Goal: Find contact information: Find contact information

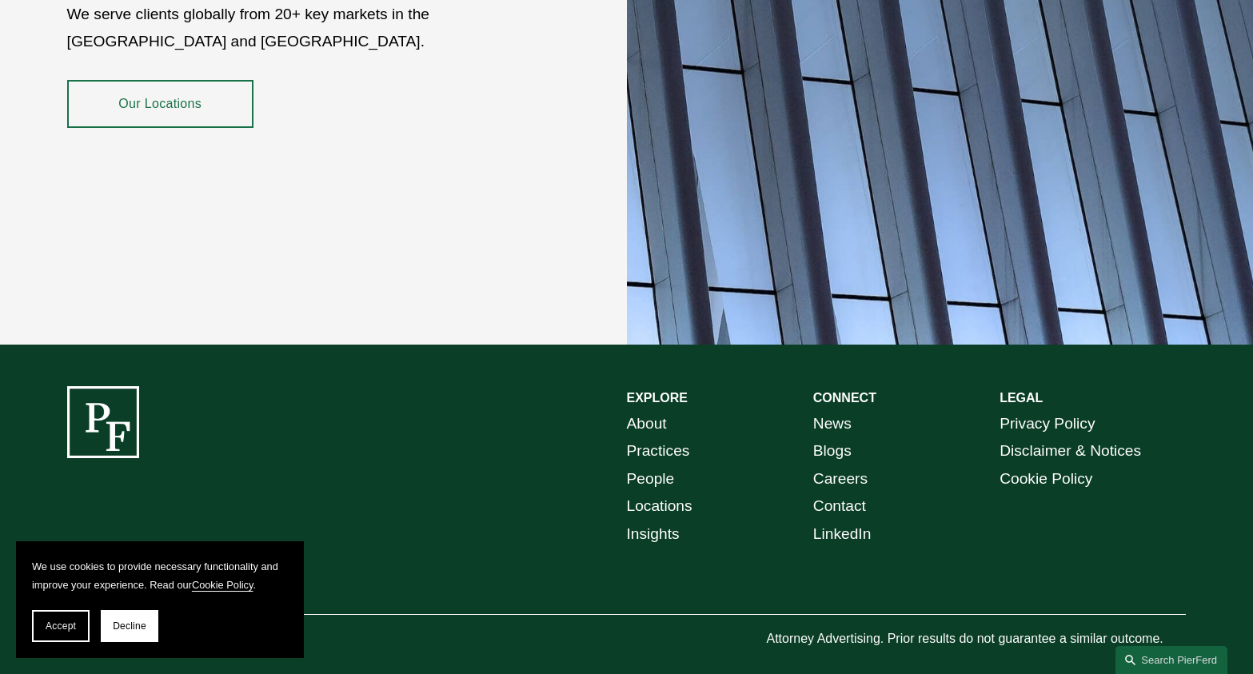
scroll to position [2874, 0]
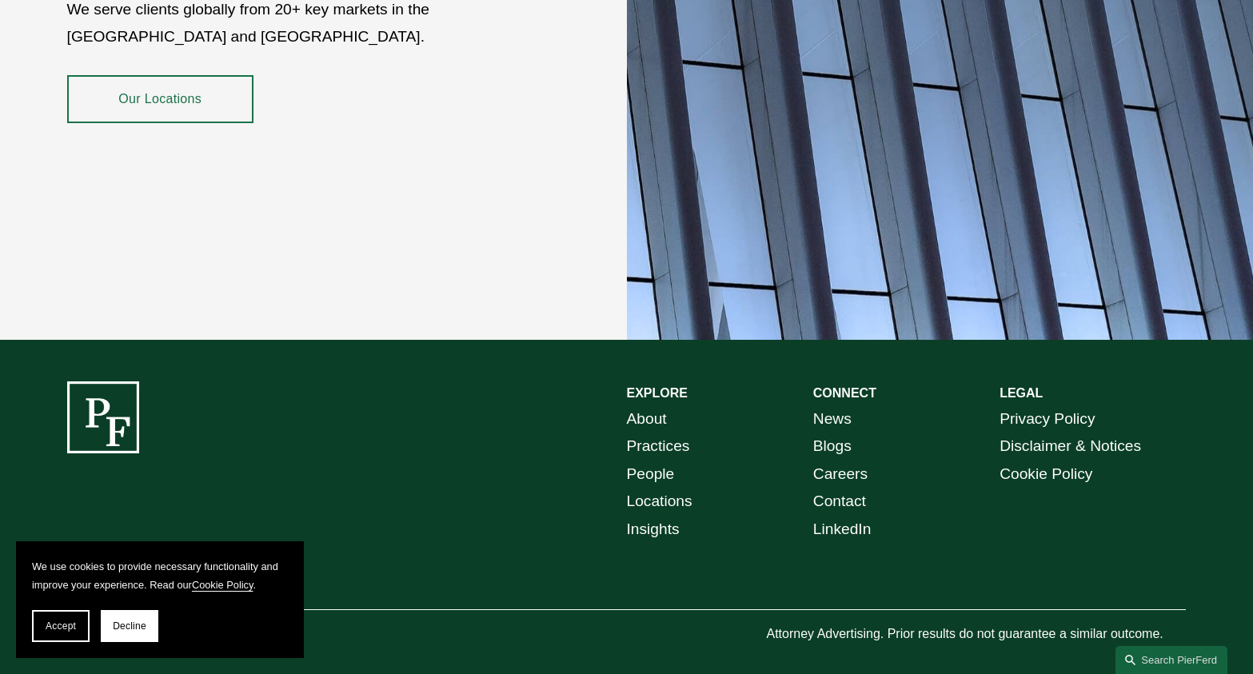
drag, startPoint x: 141, startPoint y: 81, endPoint x: 151, endPoint y: 85, distance: 11.1
click at [141, 82] on link "Our Locations" at bounding box center [160, 99] width 186 height 48
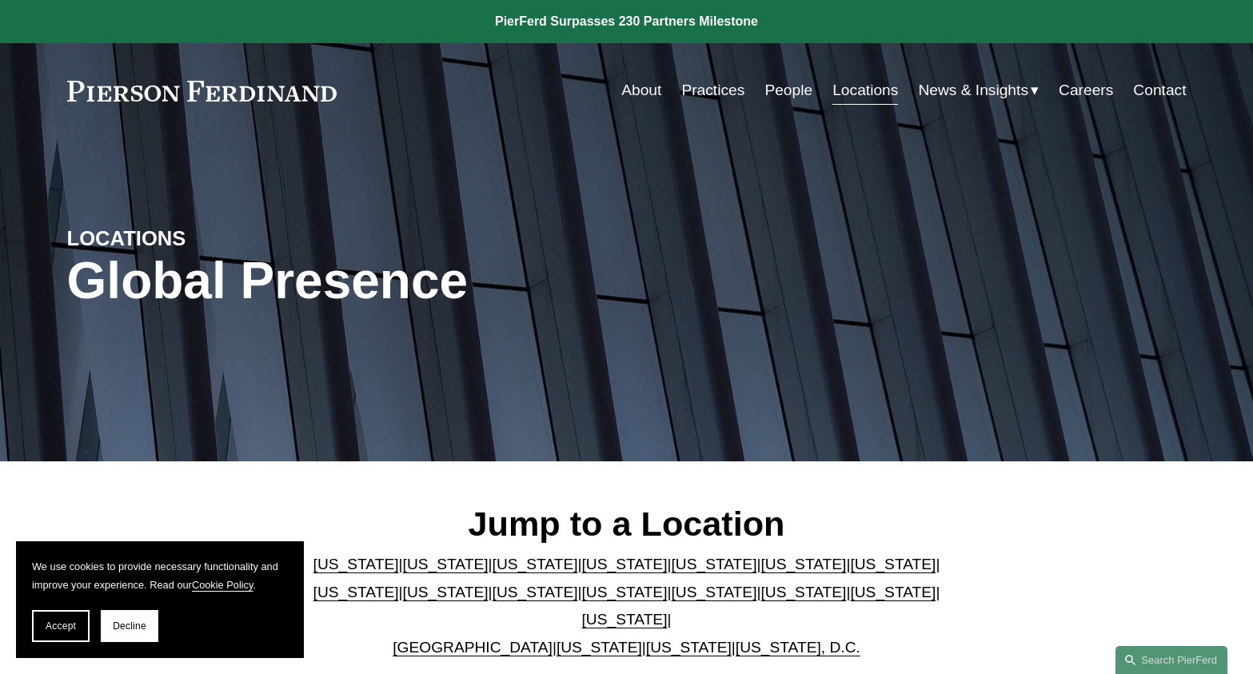
click at [768, 639] on link "[US_STATE], D.C." at bounding box center [797, 647] width 125 height 17
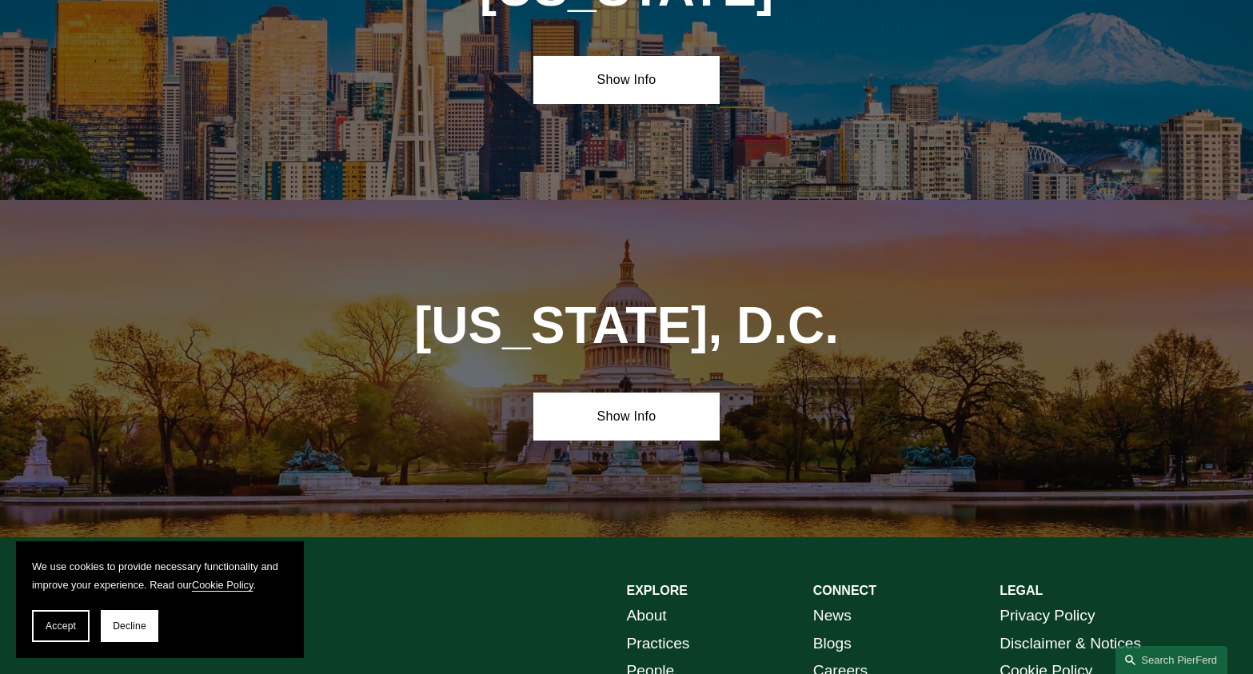
scroll to position [6752, 0]
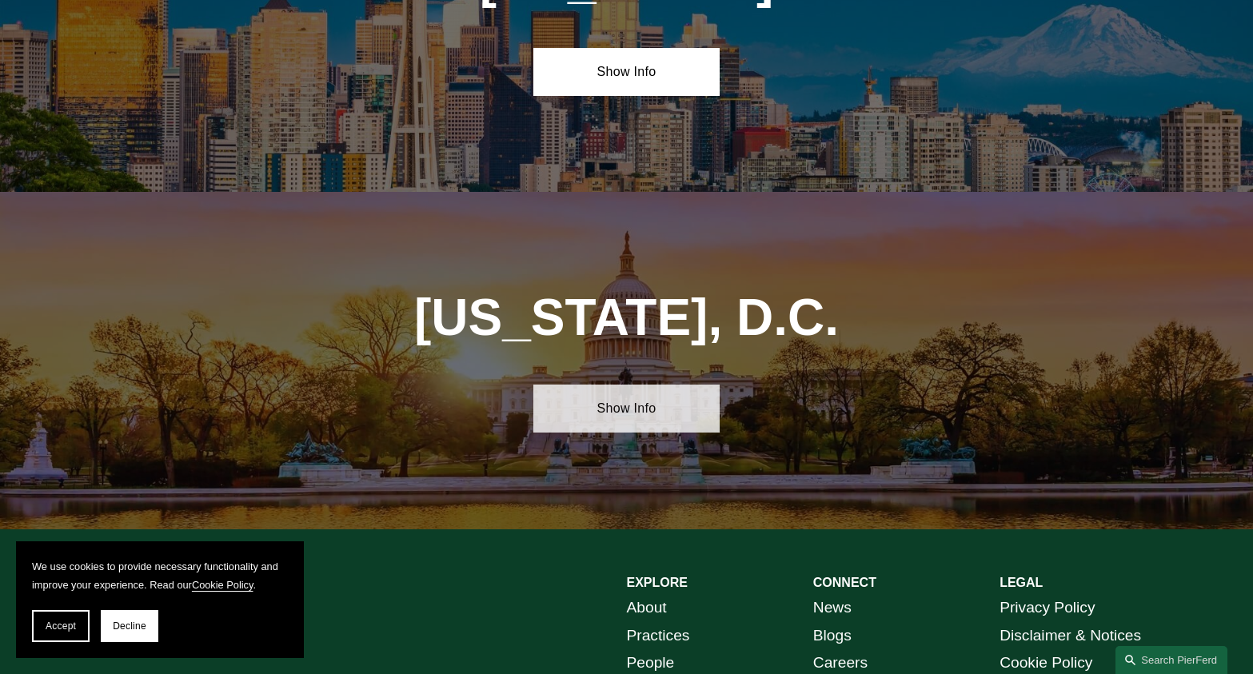
click at [636, 384] on link "Show Info" at bounding box center [626, 408] width 186 height 48
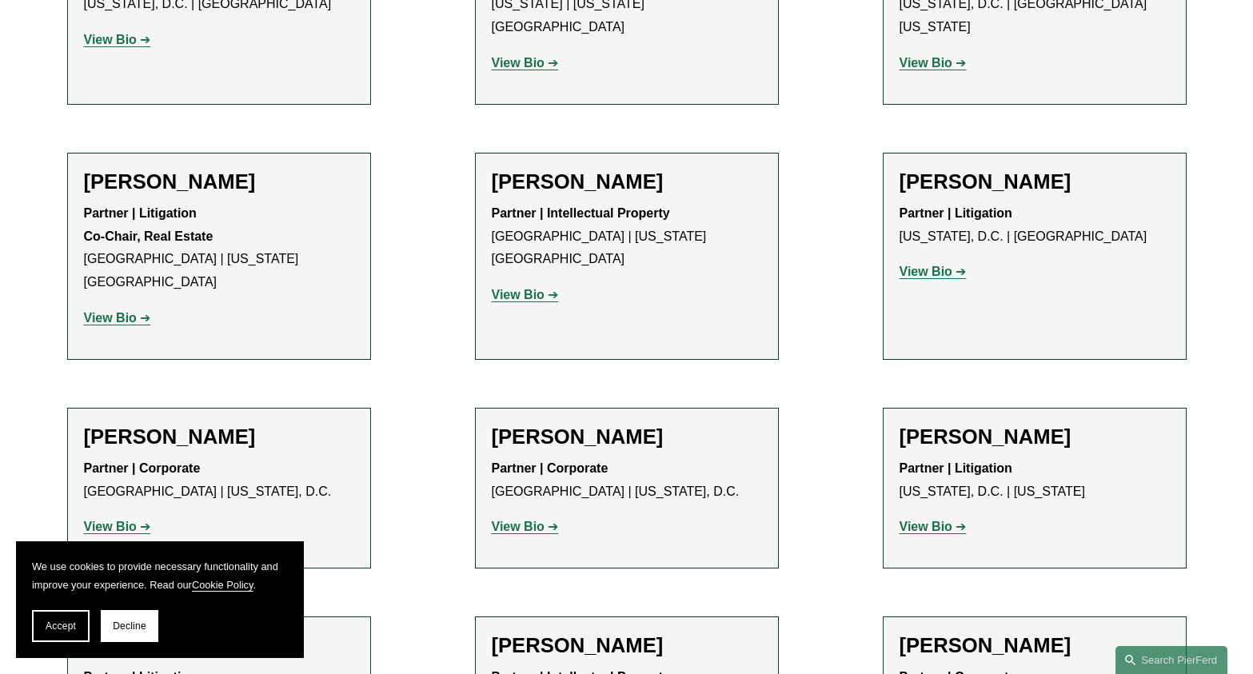
scroll to position [1279, 0]
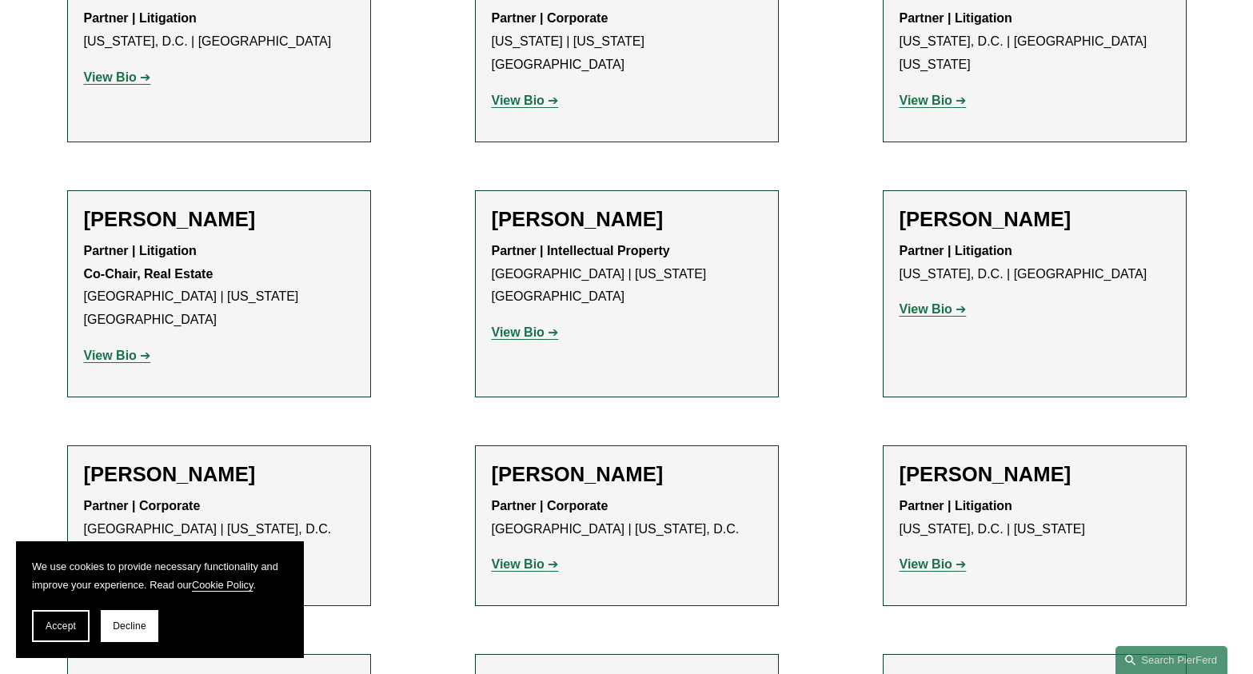
click at [929, 302] on strong "View Bio" at bounding box center [925, 309] width 53 height 14
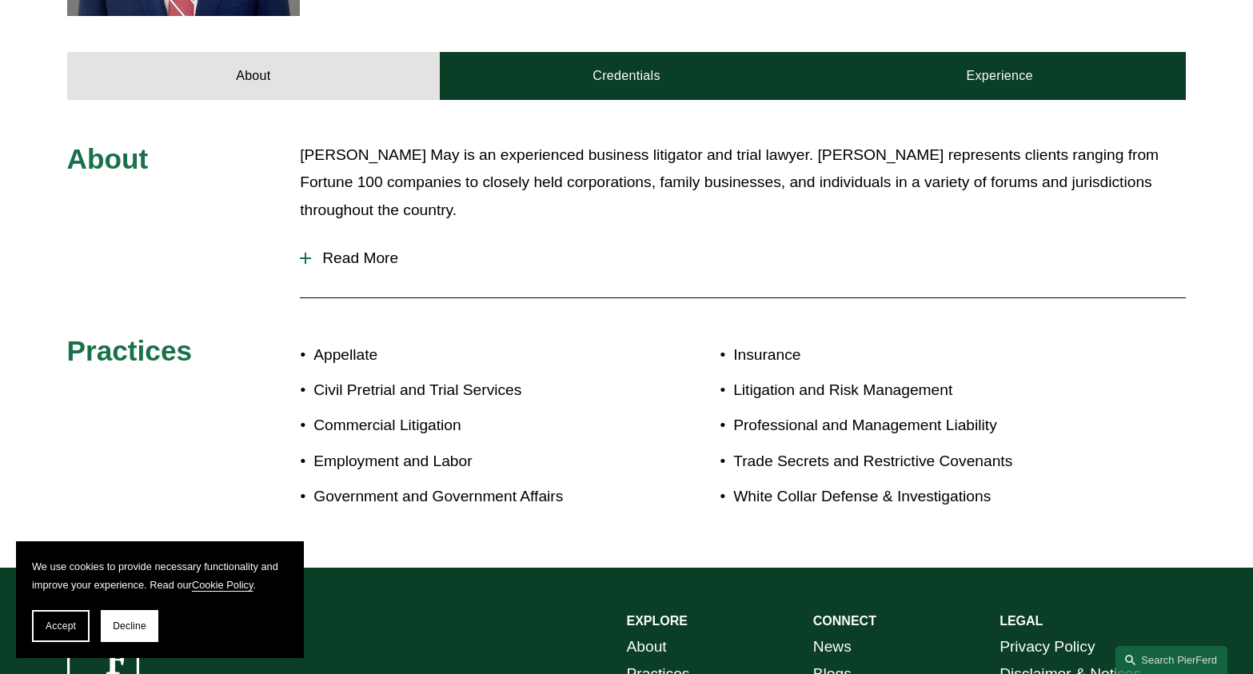
scroll to position [639, 0]
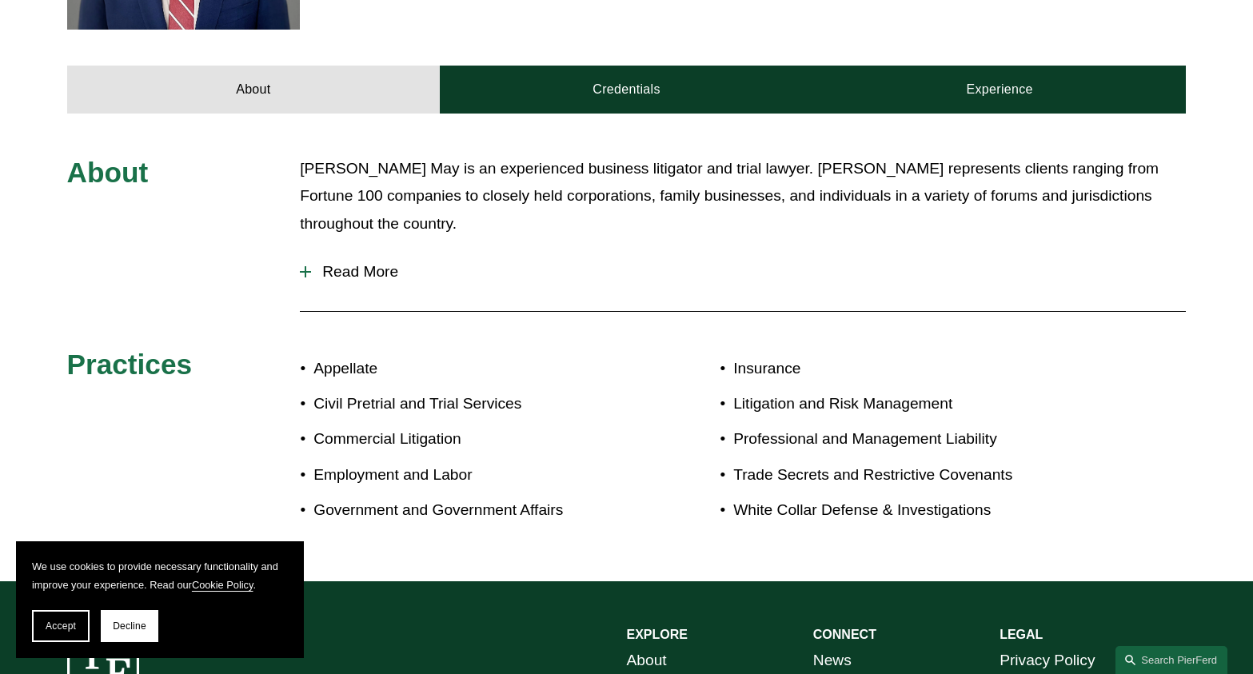
click at [306, 272] on div at bounding box center [305, 272] width 11 height 2
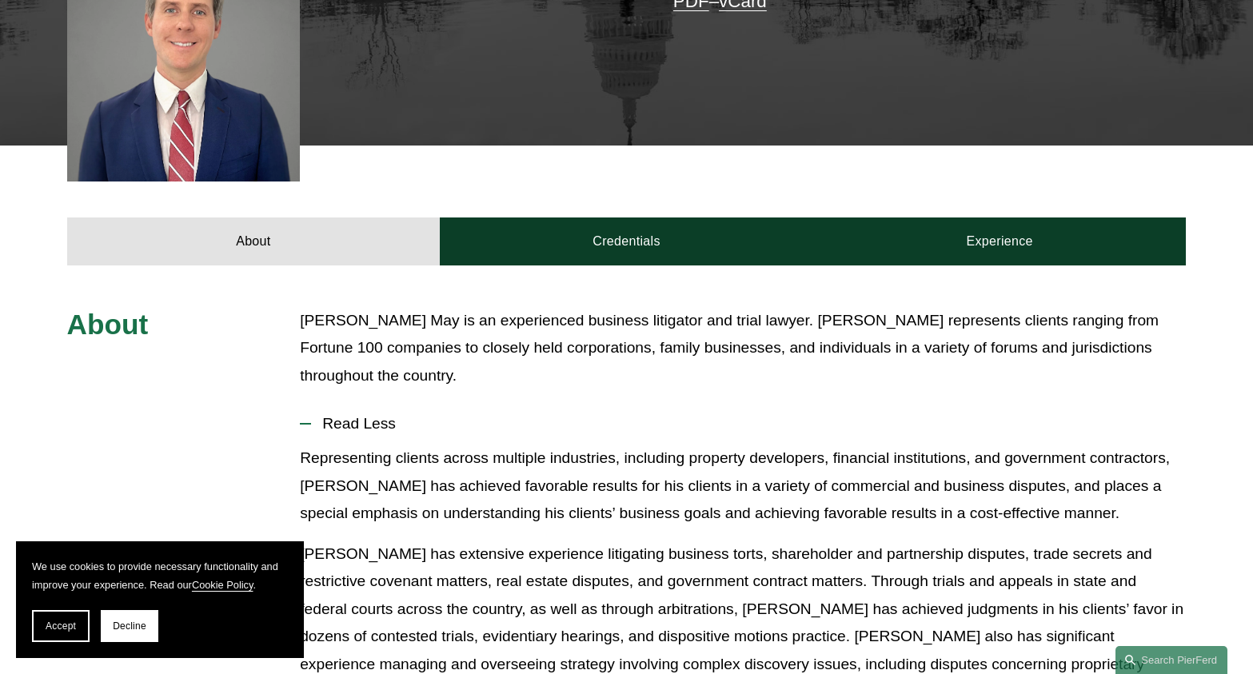
scroll to position [480, 0]
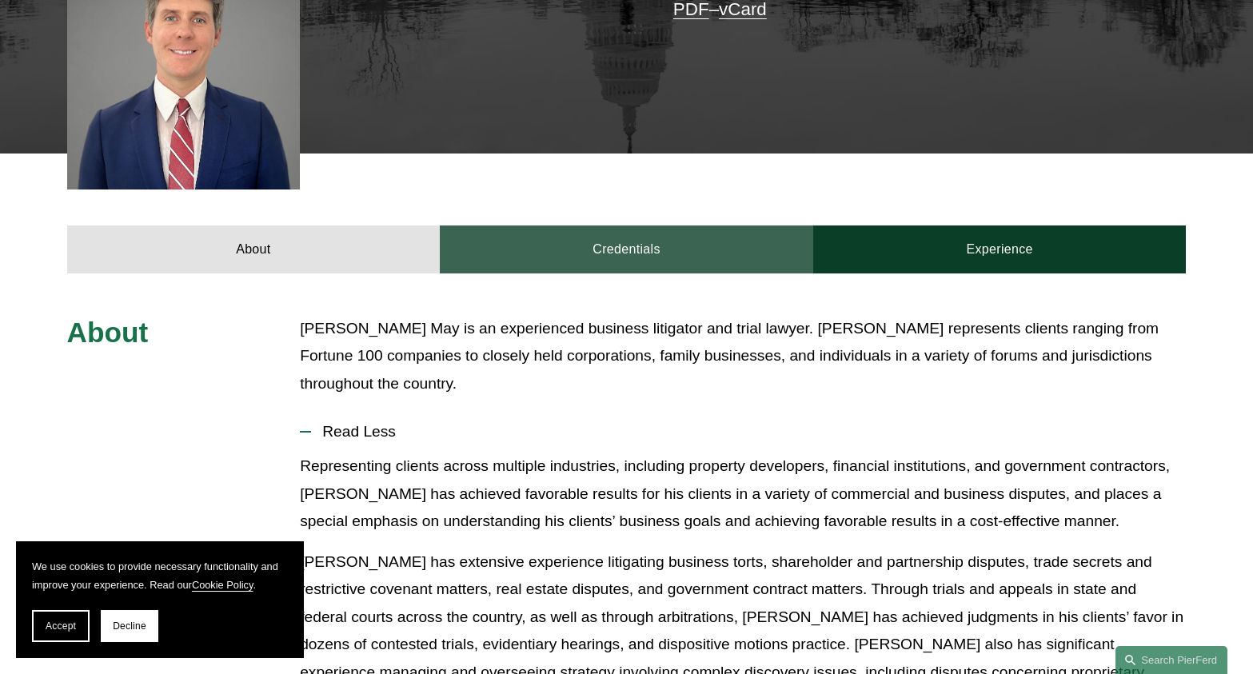
click at [633, 249] on link "Credentials" at bounding box center [626, 249] width 373 height 48
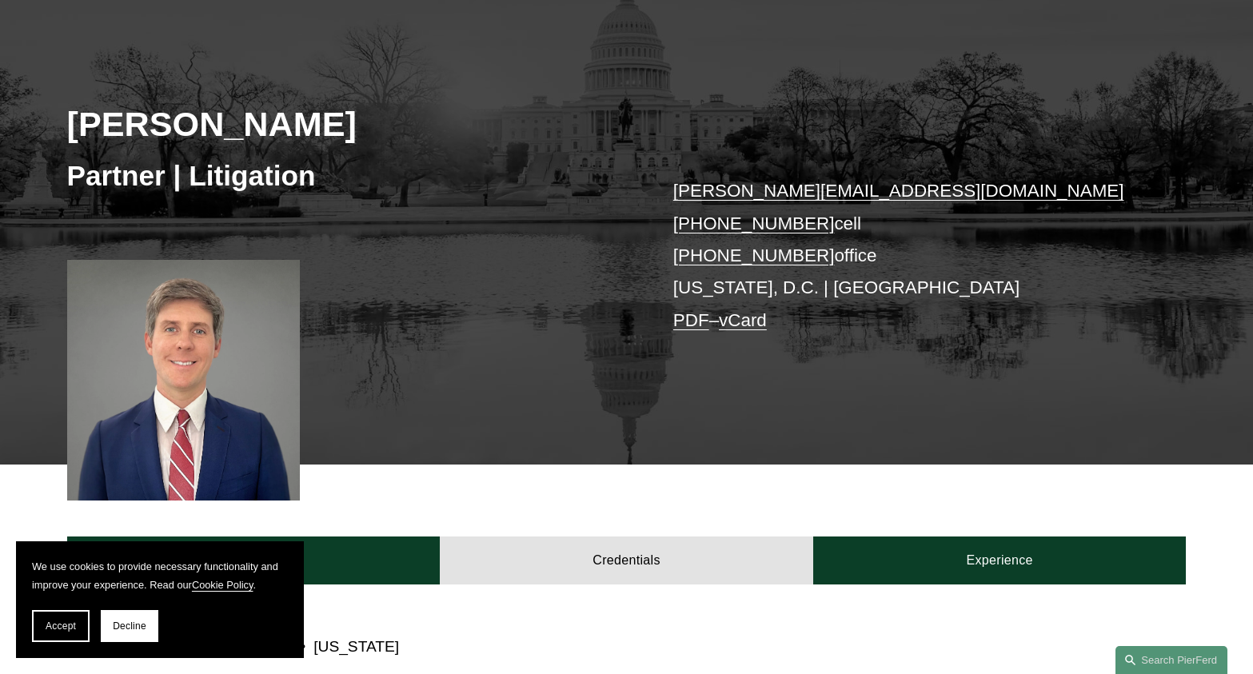
scroll to position [160, 0]
